Goal: Information Seeking & Learning: Understand process/instructions

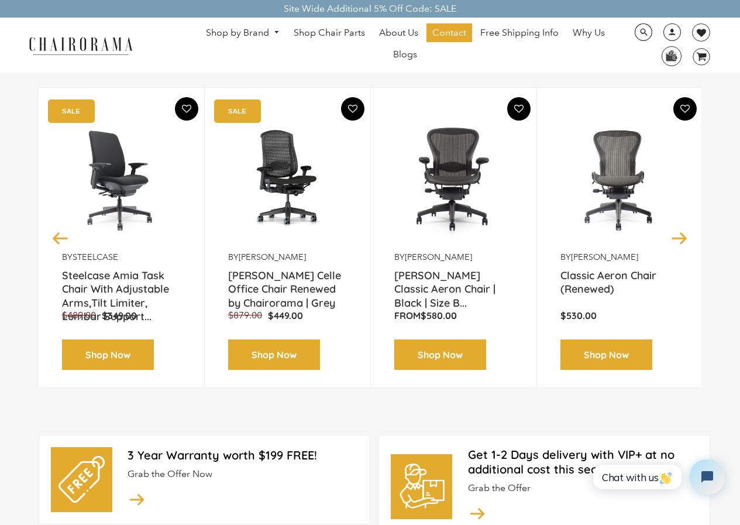
scroll to position [171, 0]
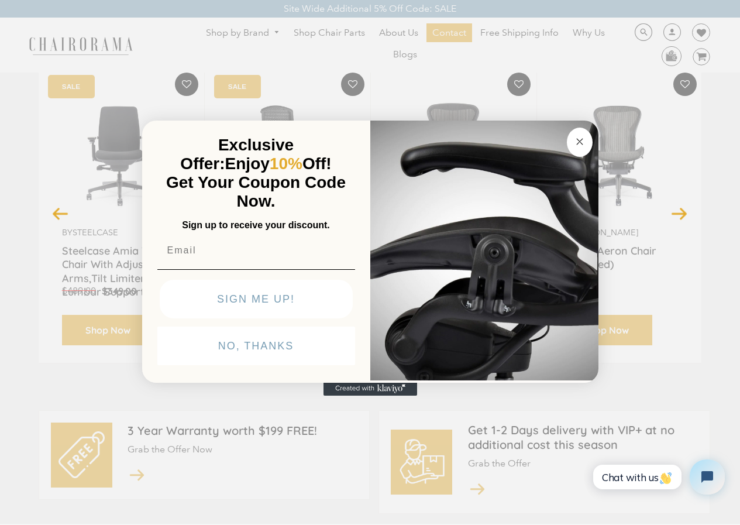
click at [572, 128] on button "Close dialog" at bounding box center [580, 142] width 26 height 29
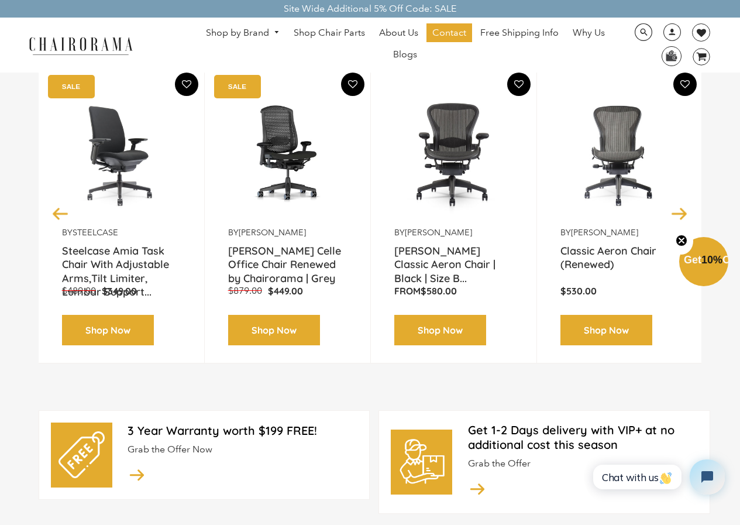
click at [69, 354] on div "by Steelcase Steelcase Amia Task Chair With Adjustable Arms,Tilt Limiter, Lumba…" at bounding box center [122, 213] width 166 height 301
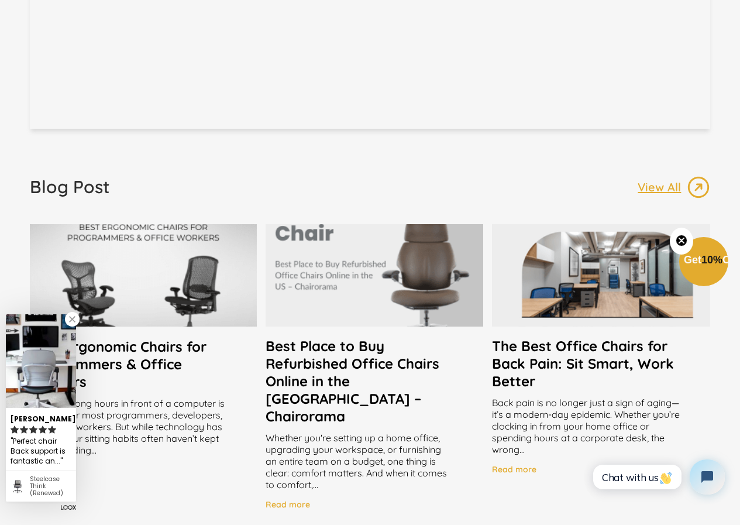
scroll to position [2536, 0]
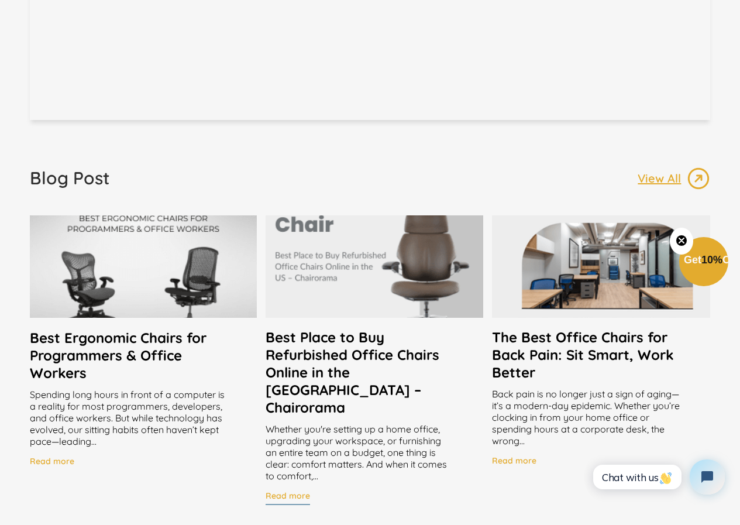
click at [280, 490] on h4 "Read more" at bounding box center [288, 495] width 44 height 11
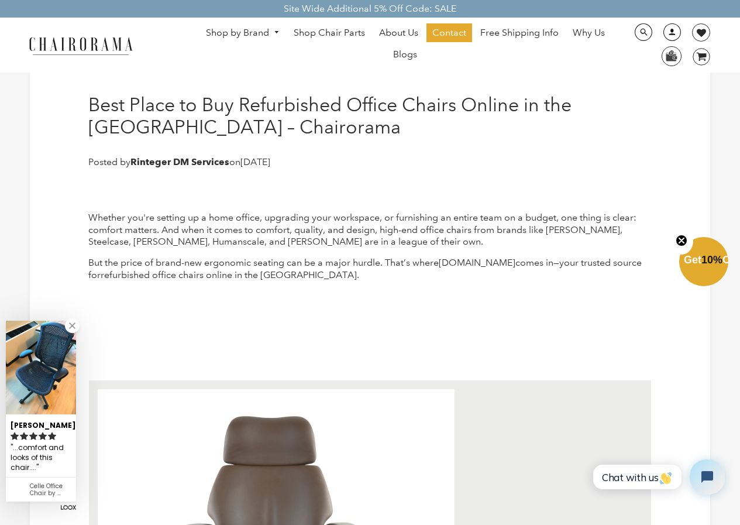
click at [663, 33] on link at bounding box center [669, 36] width 29 height 11
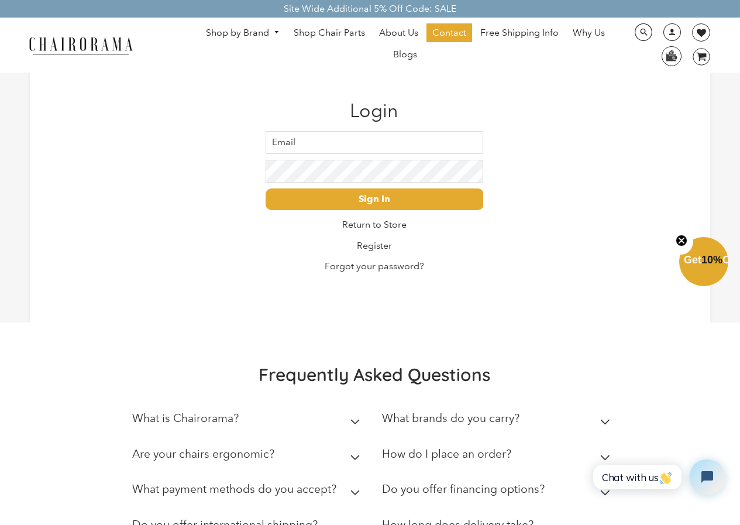
click at [406, 463] on div "How do I place an order?" at bounding box center [446, 456] width 129 height 19
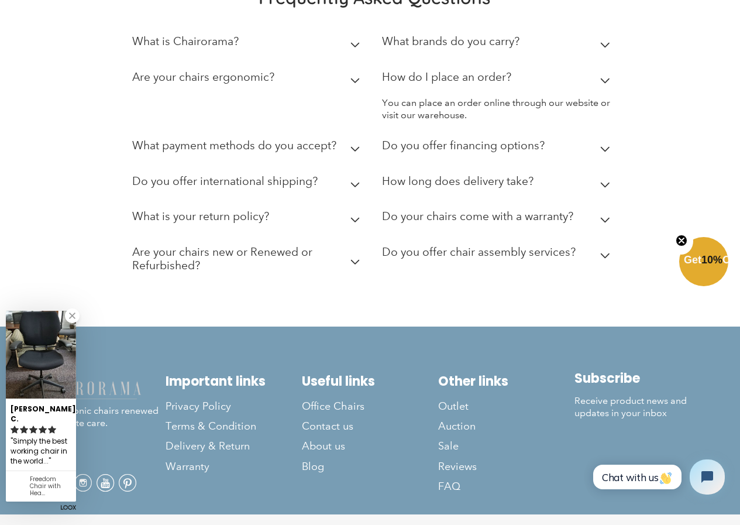
scroll to position [405, 0]
